Goal: Task Accomplishment & Management: Manage account settings

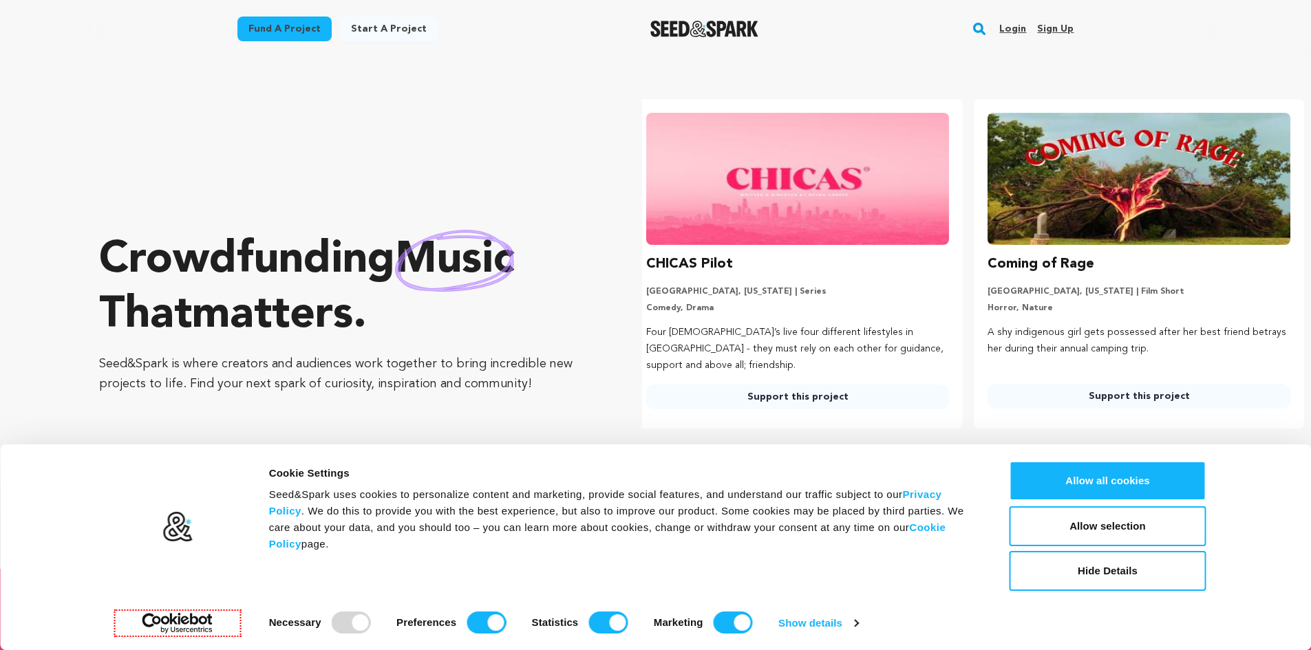
scroll to position [0, 352]
click at [1063, 23] on link "Sign up" at bounding box center [1055, 29] width 36 height 22
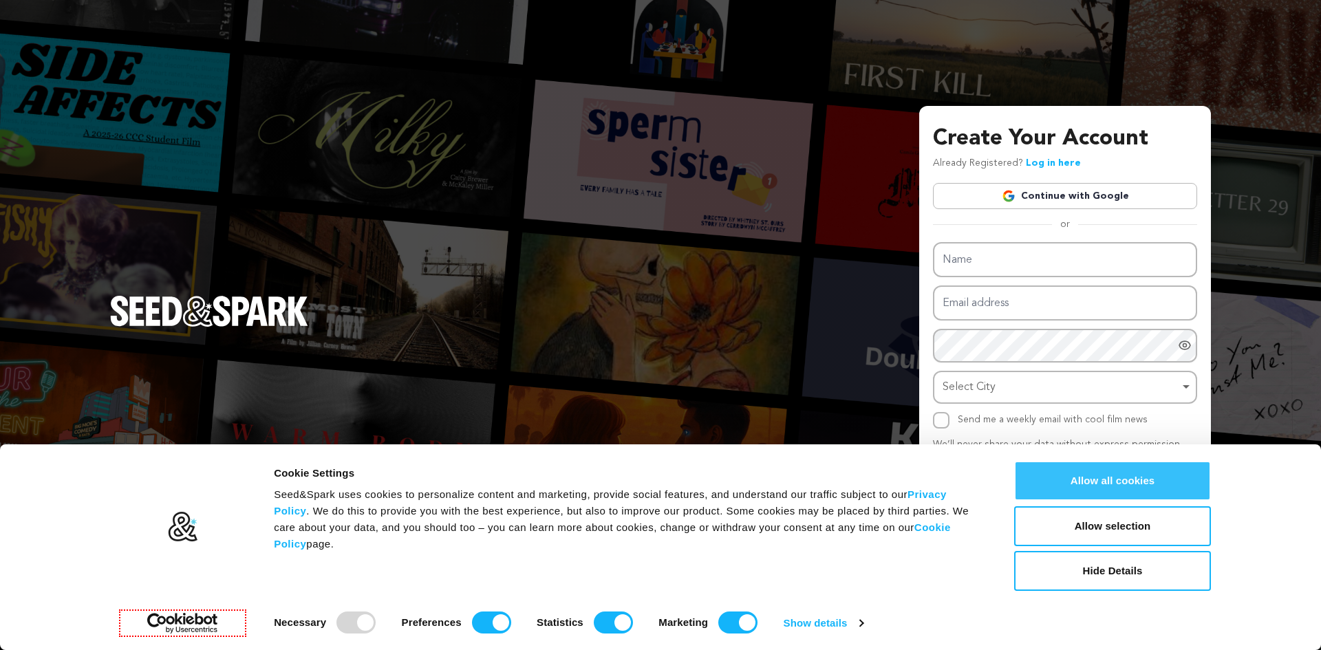
drag, startPoint x: 1186, startPoint y: 494, endPoint x: 1176, endPoint y: 479, distance: 18.3
click at [1186, 494] on button "Allow all cookies" at bounding box center [1112, 481] width 197 height 40
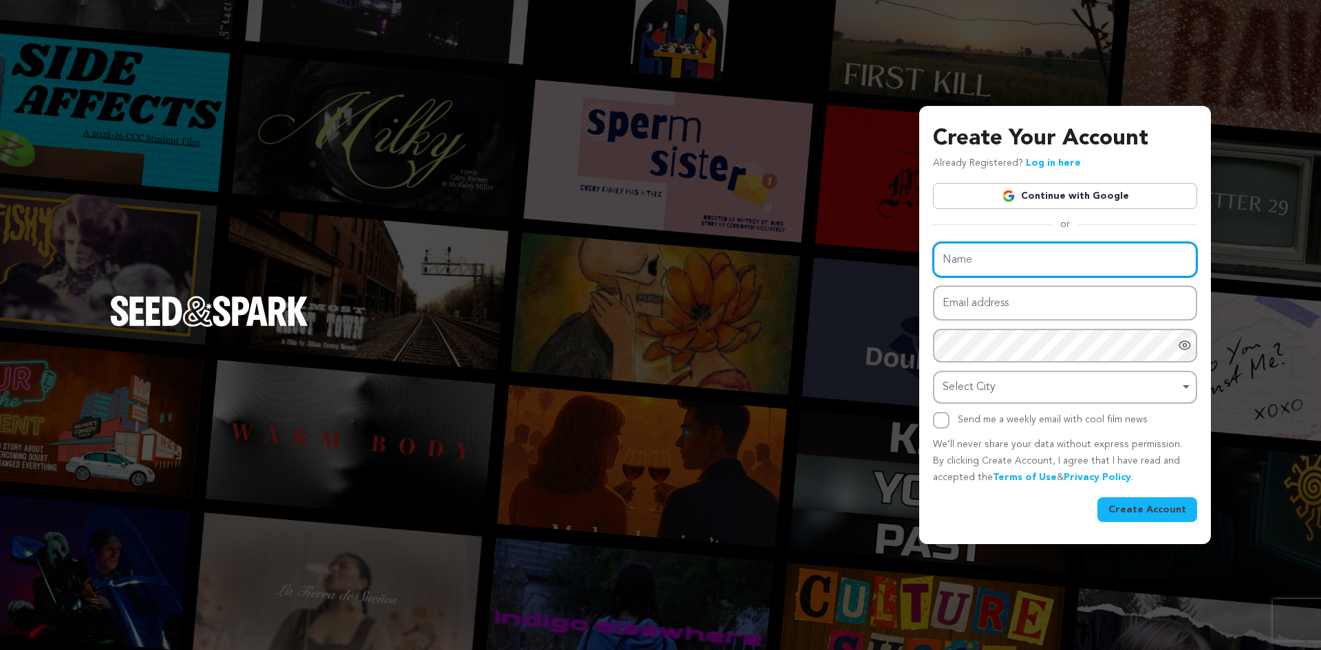
click at [1037, 257] on input "Name" at bounding box center [1065, 259] width 264 height 35
paste input "Luxpool, Sauna & Spa UK"
type input "Luxpool, Sauna & Spa UK"
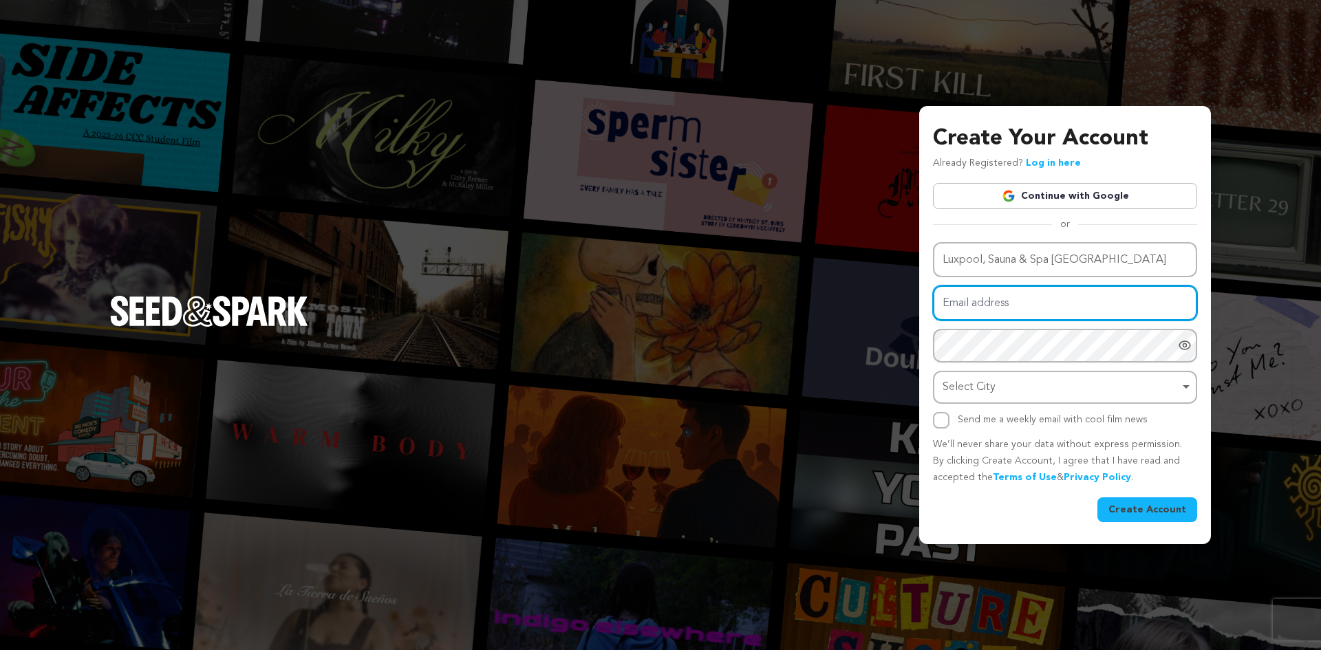
click at [1009, 302] on input "Email address" at bounding box center [1065, 303] width 264 height 35
paste input "[EMAIL_ADDRESS][DOMAIN_NAME]"
type input "[EMAIL_ADDRESS][DOMAIN_NAME]"
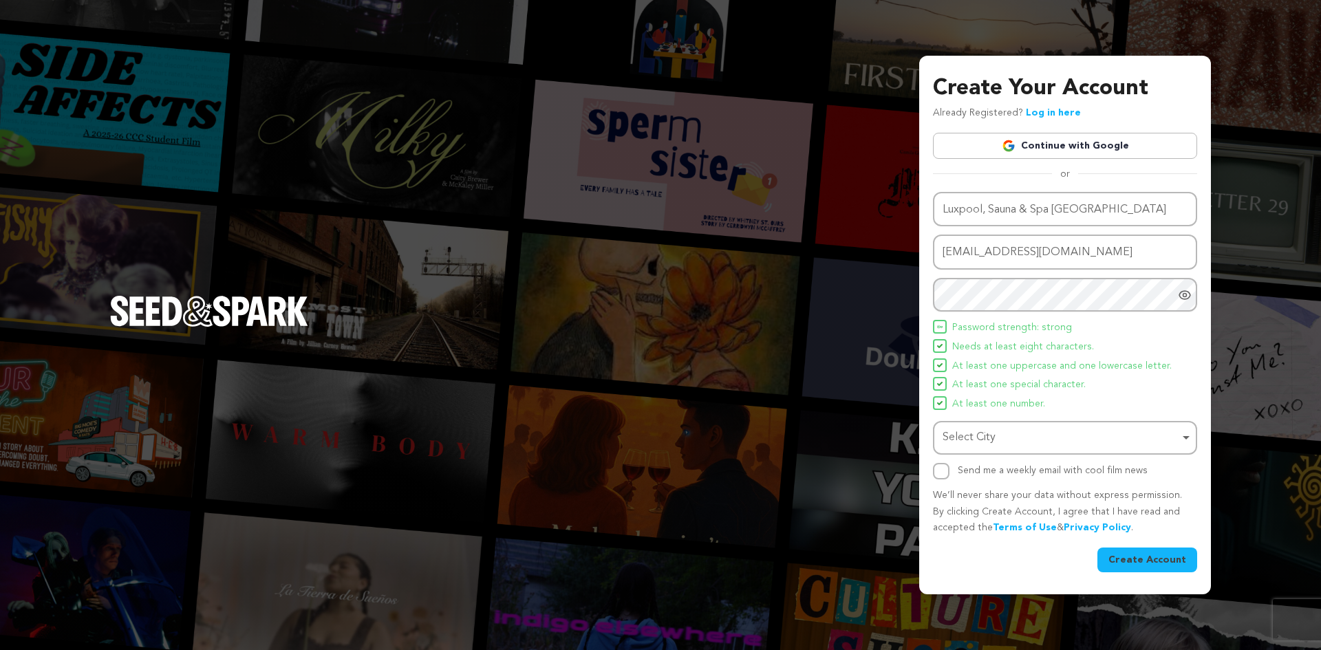
click at [985, 451] on div "Select City Select City Remove item" at bounding box center [1065, 438] width 264 height 34
click at [1003, 443] on div "Select City Remove item" at bounding box center [1061, 438] width 237 height 20
paste input "UK"
type input "UK"
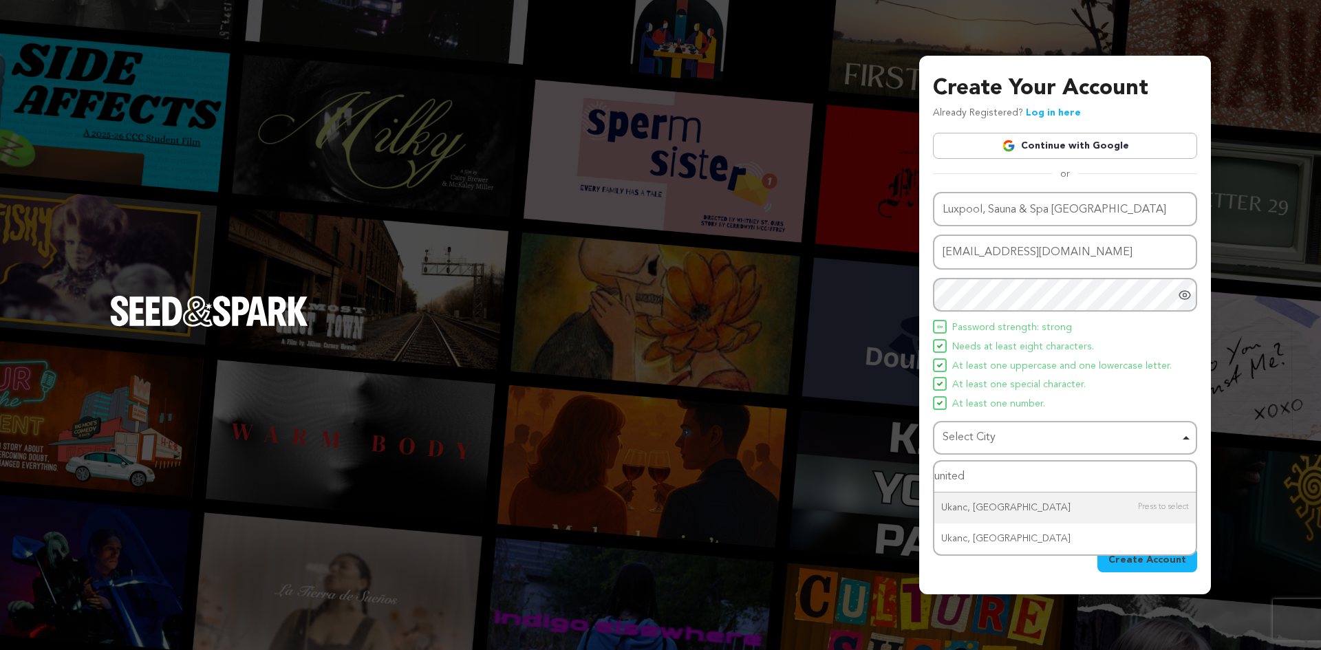
type input "united"
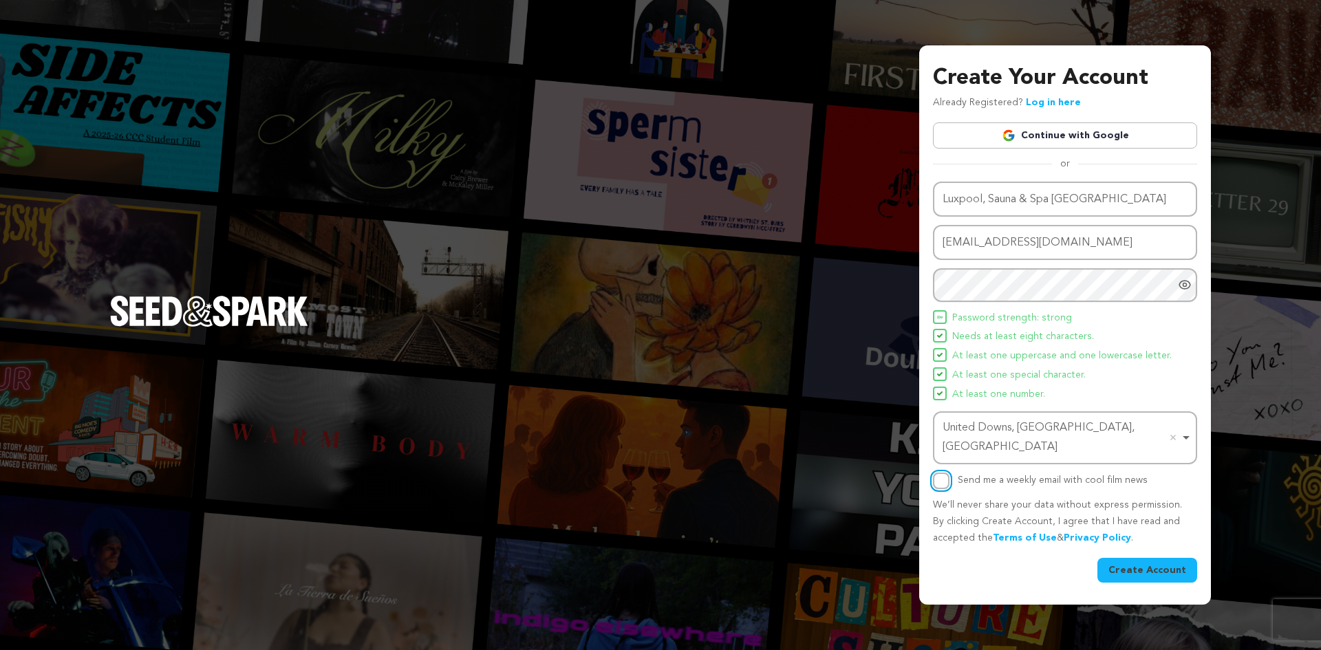
click at [945, 473] on input "Send me a weekly email with cool film news" at bounding box center [941, 481] width 17 height 17
checkbox input "true"
click at [1187, 561] on button "Create Account" at bounding box center [1148, 570] width 100 height 25
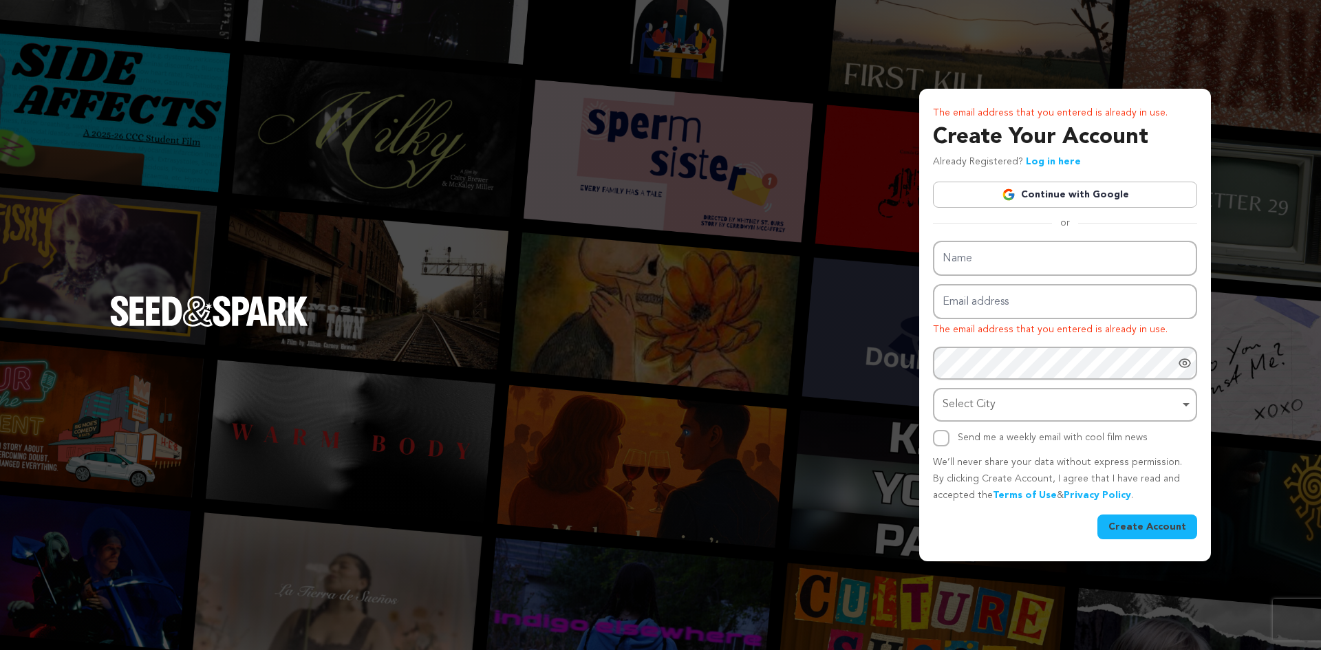
click at [1060, 187] on link "Continue with Google" at bounding box center [1065, 195] width 264 height 26
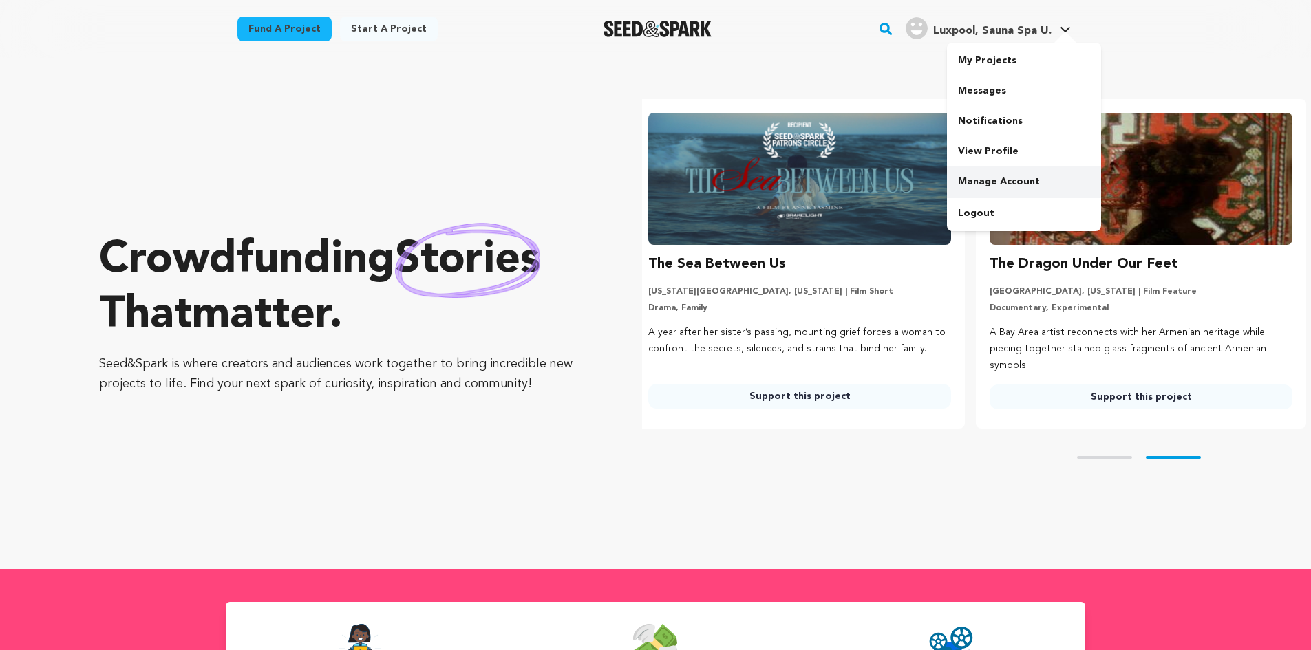
scroll to position [0, 352]
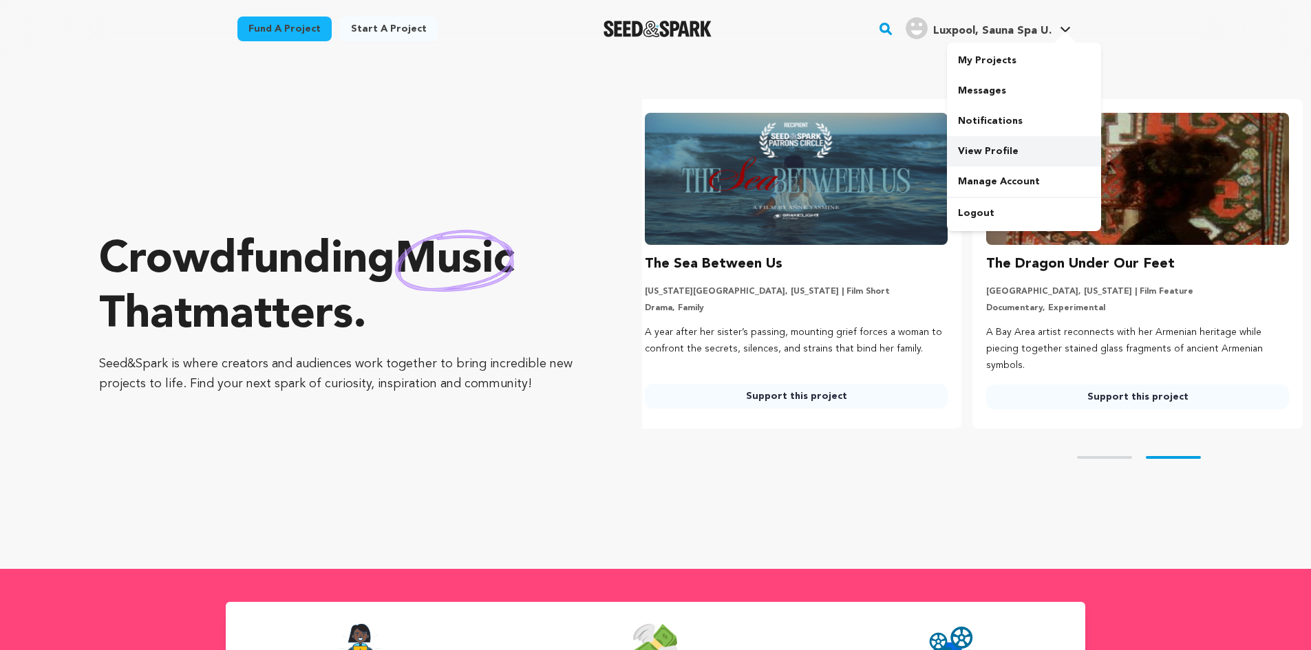
click at [996, 151] on link "View Profile" at bounding box center [1024, 151] width 154 height 30
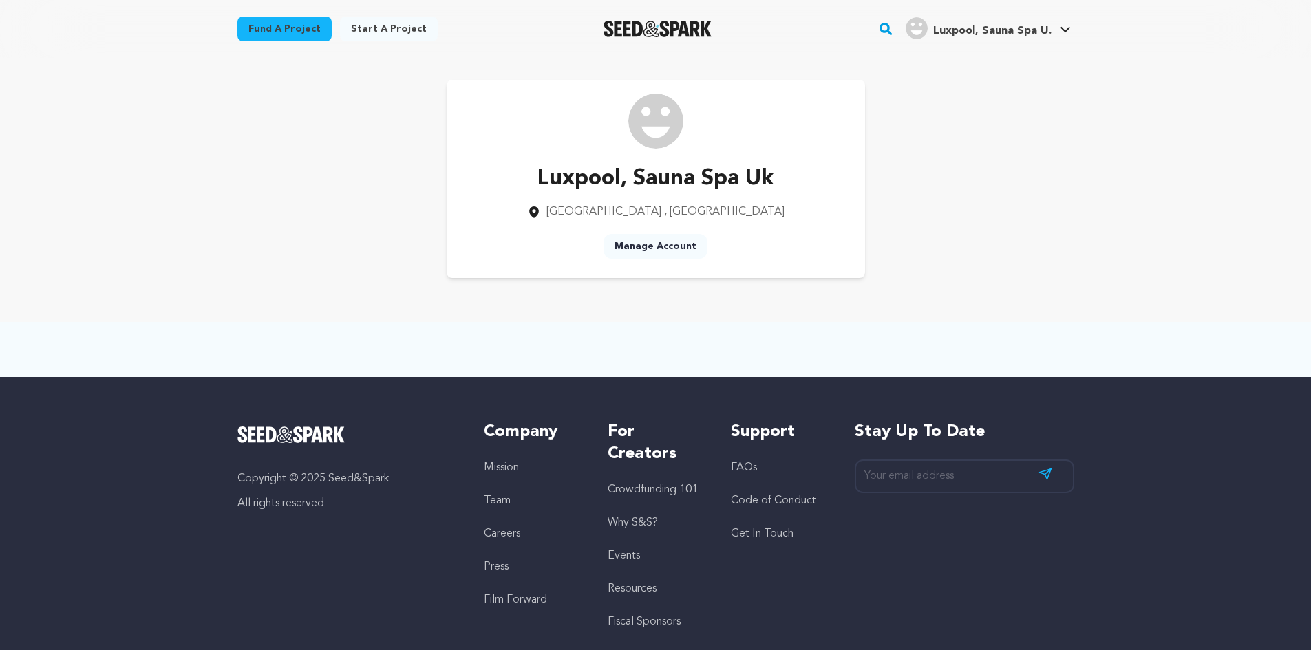
click at [652, 242] on link "Manage Account" at bounding box center [656, 246] width 104 height 25
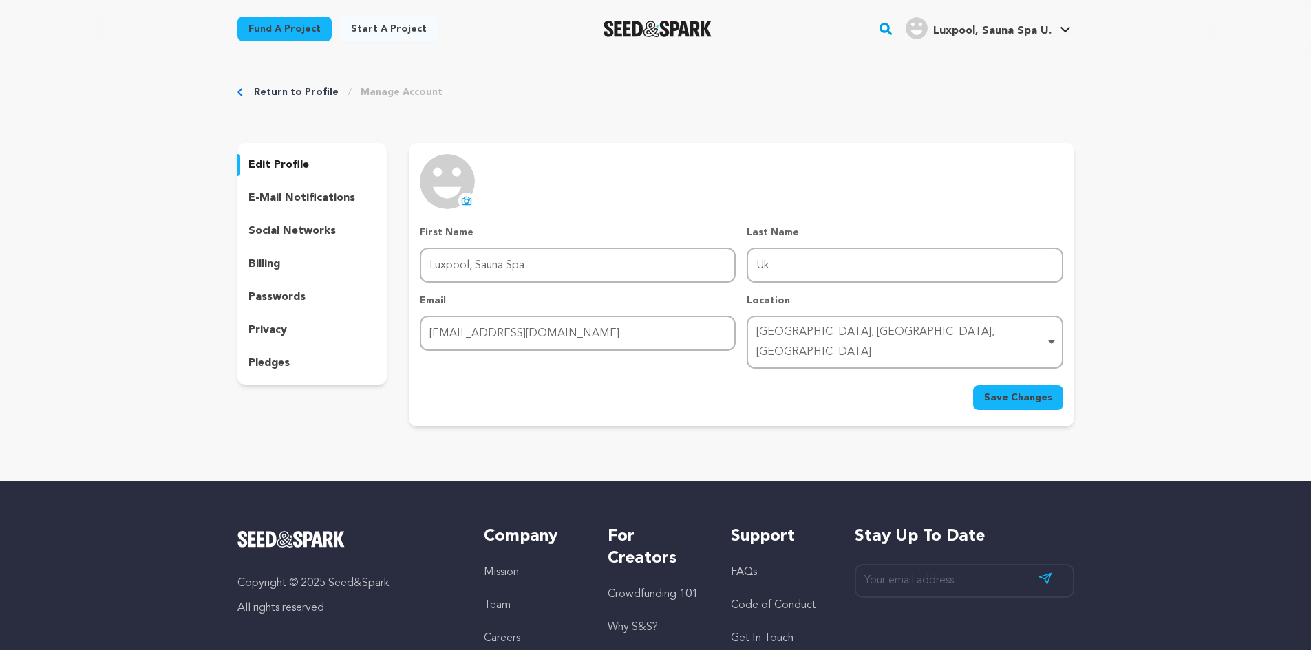
click at [296, 233] on p "social networks" at bounding box center [291, 231] width 87 height 17
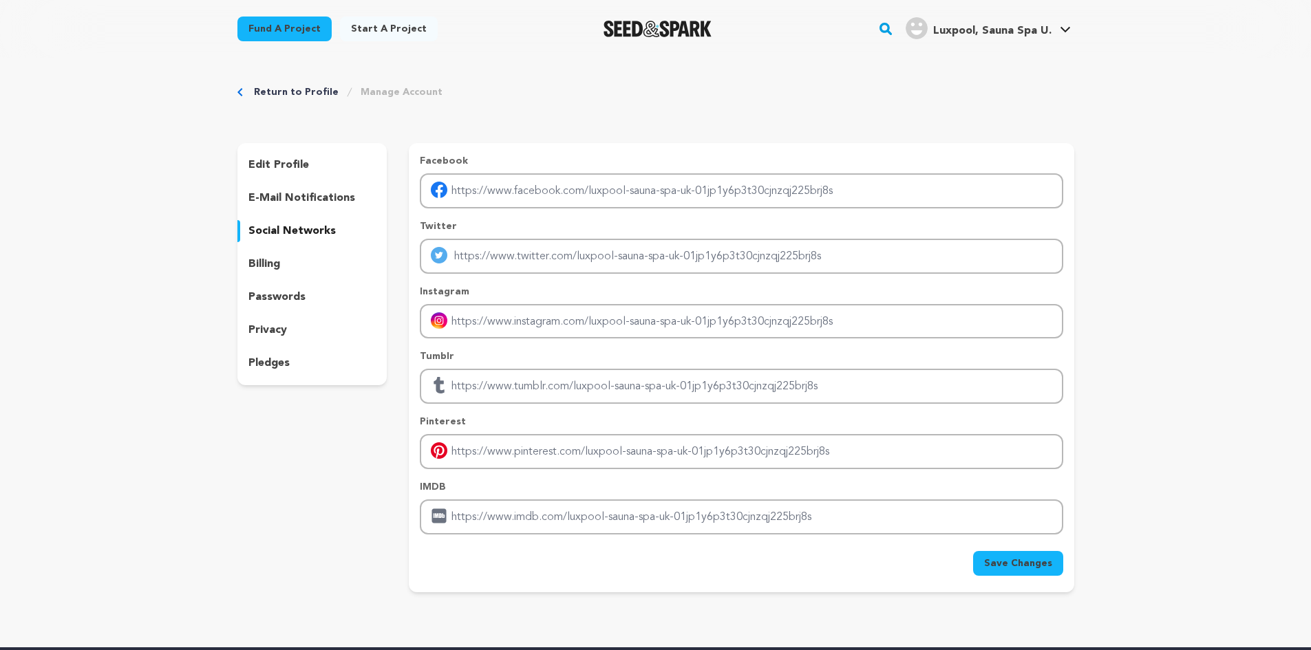
click at [303, 226] on p "social networks" at bounding box center [291, 231] width 87 height 17
click at [295, 170] on p "edit profile" at bounding box center [278, 165] width 61 height 17
